Goal: Check status: Check status

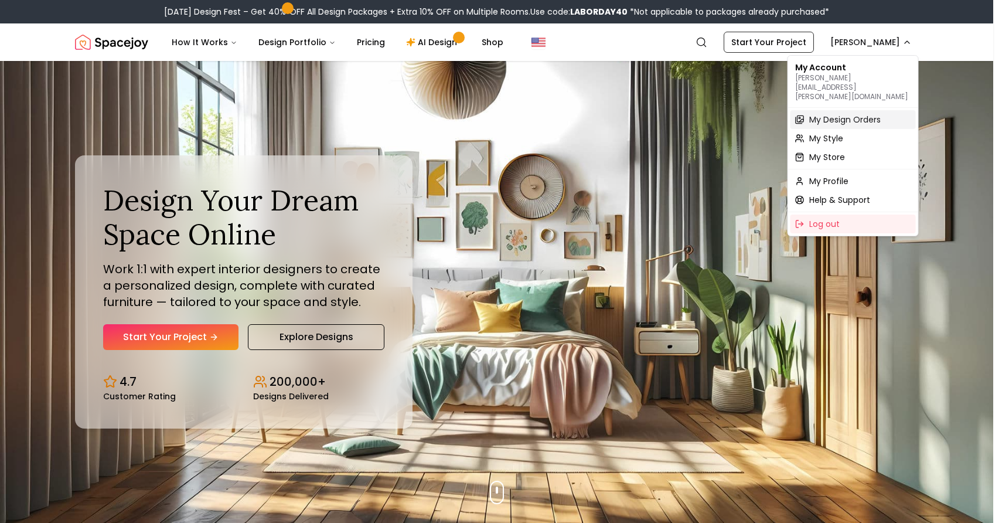
click at [823, 114] on span "My Design Orders" at bounding box center [845, 120] width 72 height 12
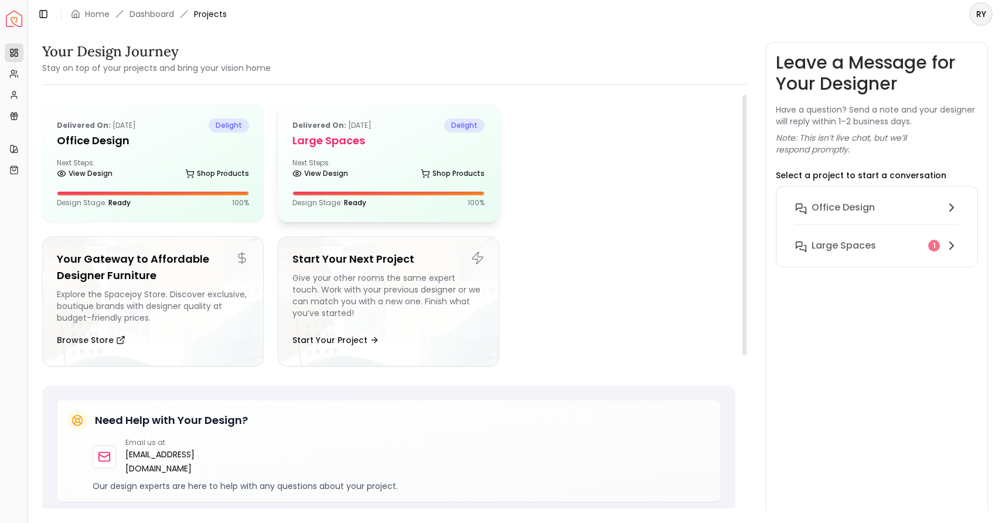
click at [393, 152] on div "Delivered on: [DATE] delight Large Spaces Next Steps: View Design Shop Products…" at bounding box center [388, 162] width 220 height 117
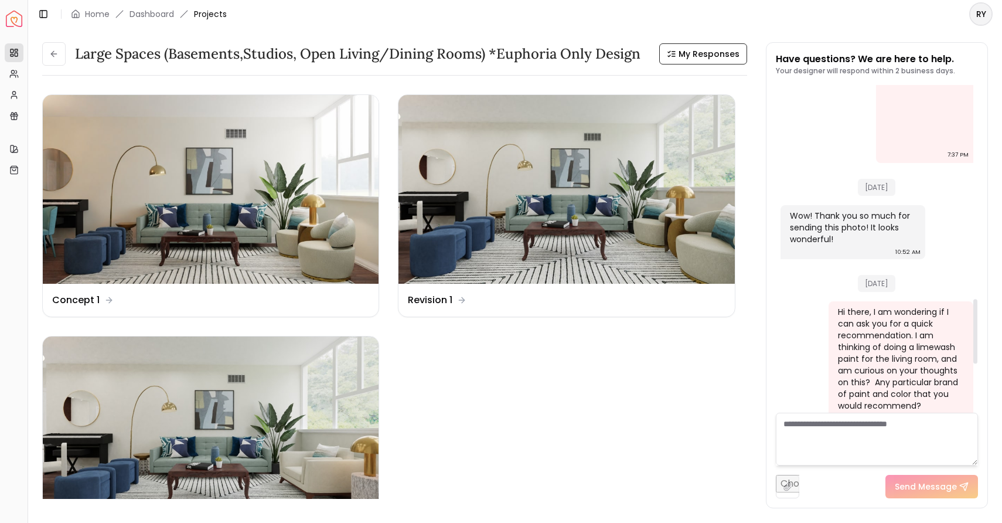
scroll to position [1013, 0]
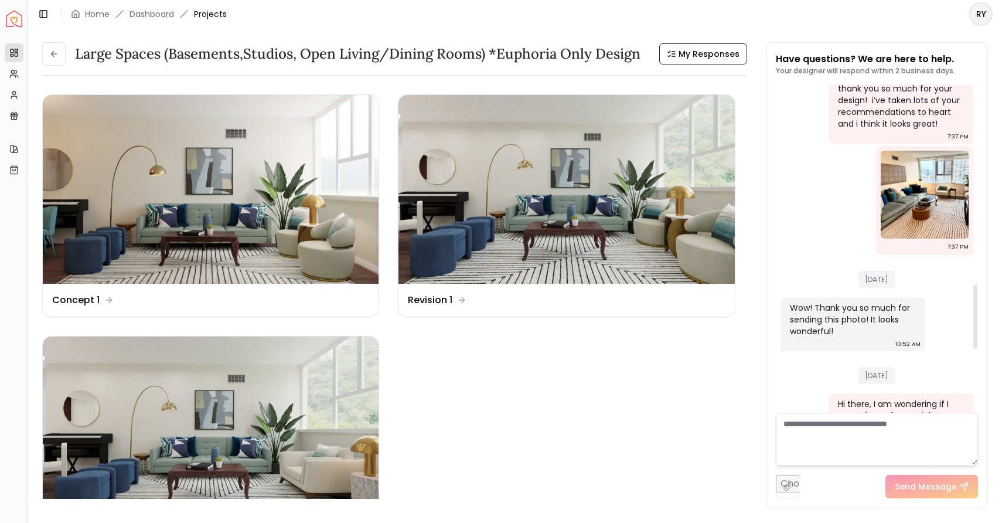
click at [930, 192] on img at bounding box center [925, 195] width 88 height 88
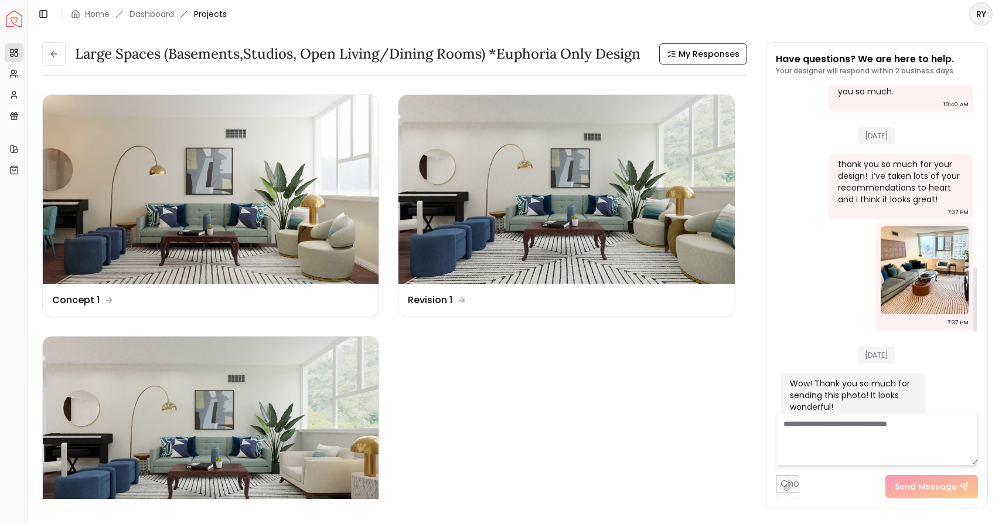
scroll to position [925, 0]
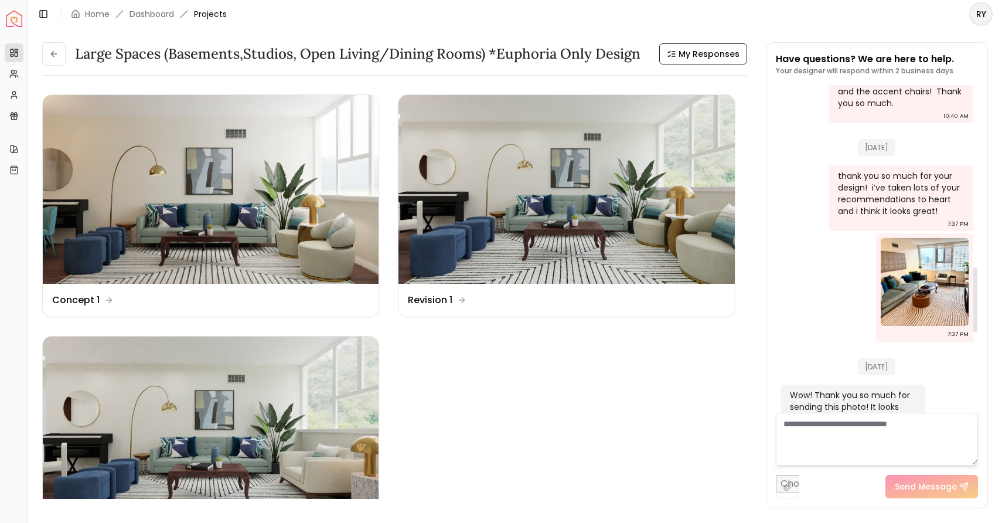
click at [937, 260] on img at bounding box center [925, 282] width 88 height 88
click at [903, 263] on img at bounding box center [925, 282] width 88 height 88
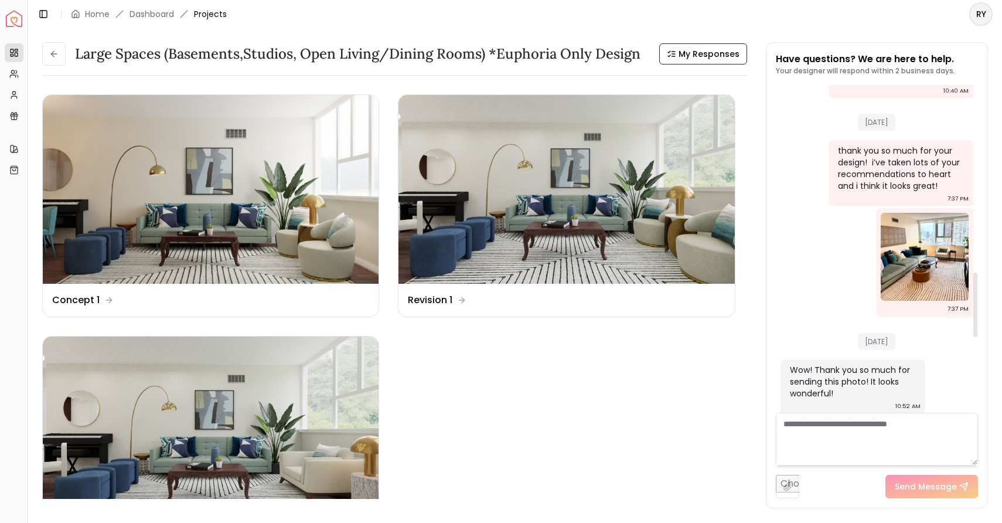
scroll to position [951, 0]
click at [907, 225] on img at bounding box center [925, 256] width 88 height 88
